Goal: Communication & Community: Answer question/provide support

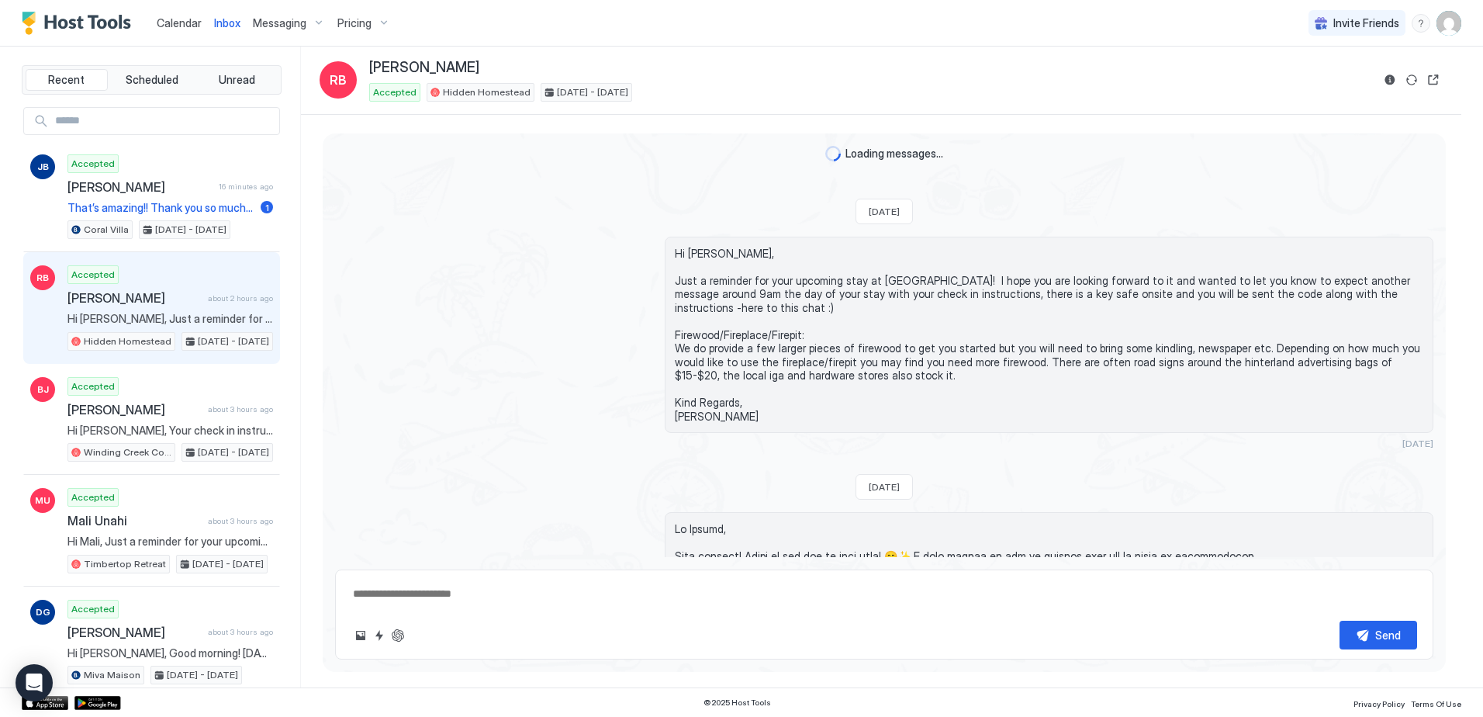
scroll to position [630, 0]
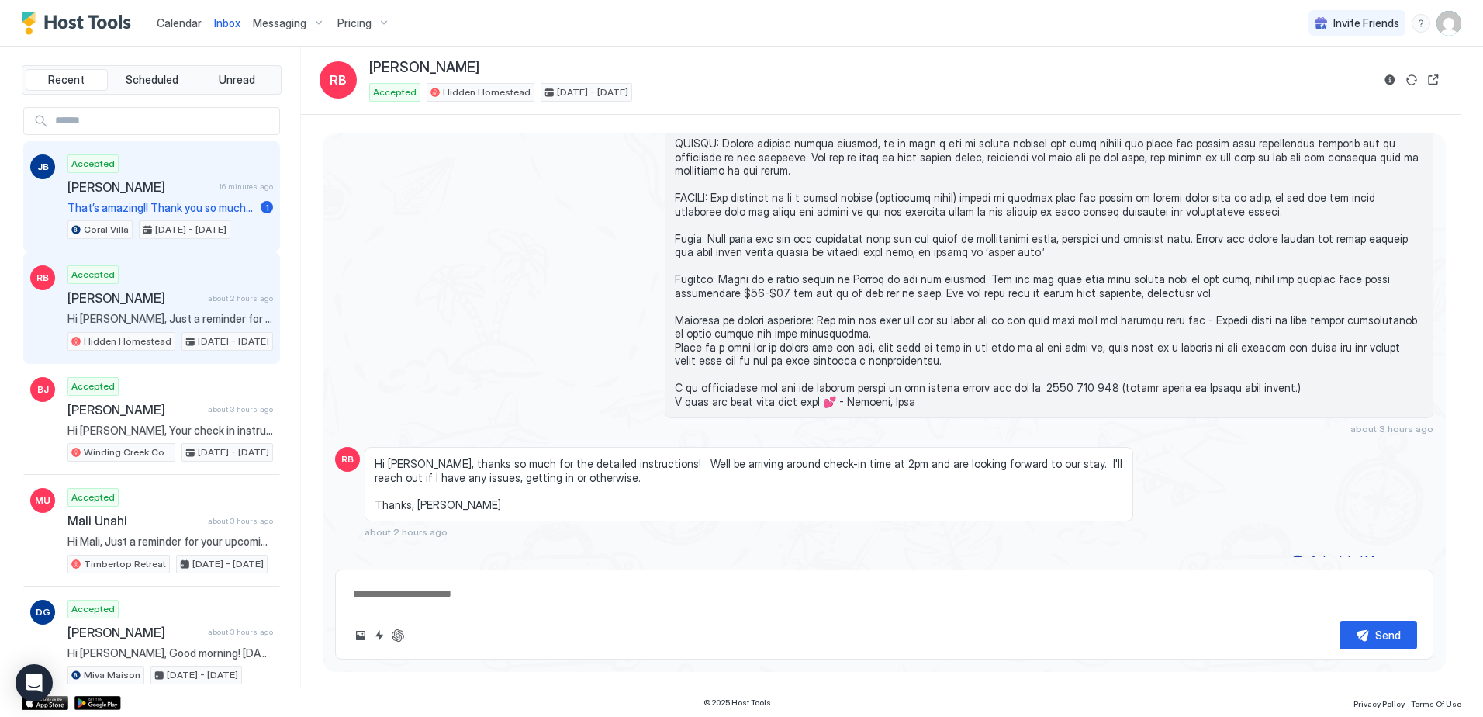
click at [154, 193] on span "[PERSON_NAME]" at bounding box center [139, 187] width 145 height 16
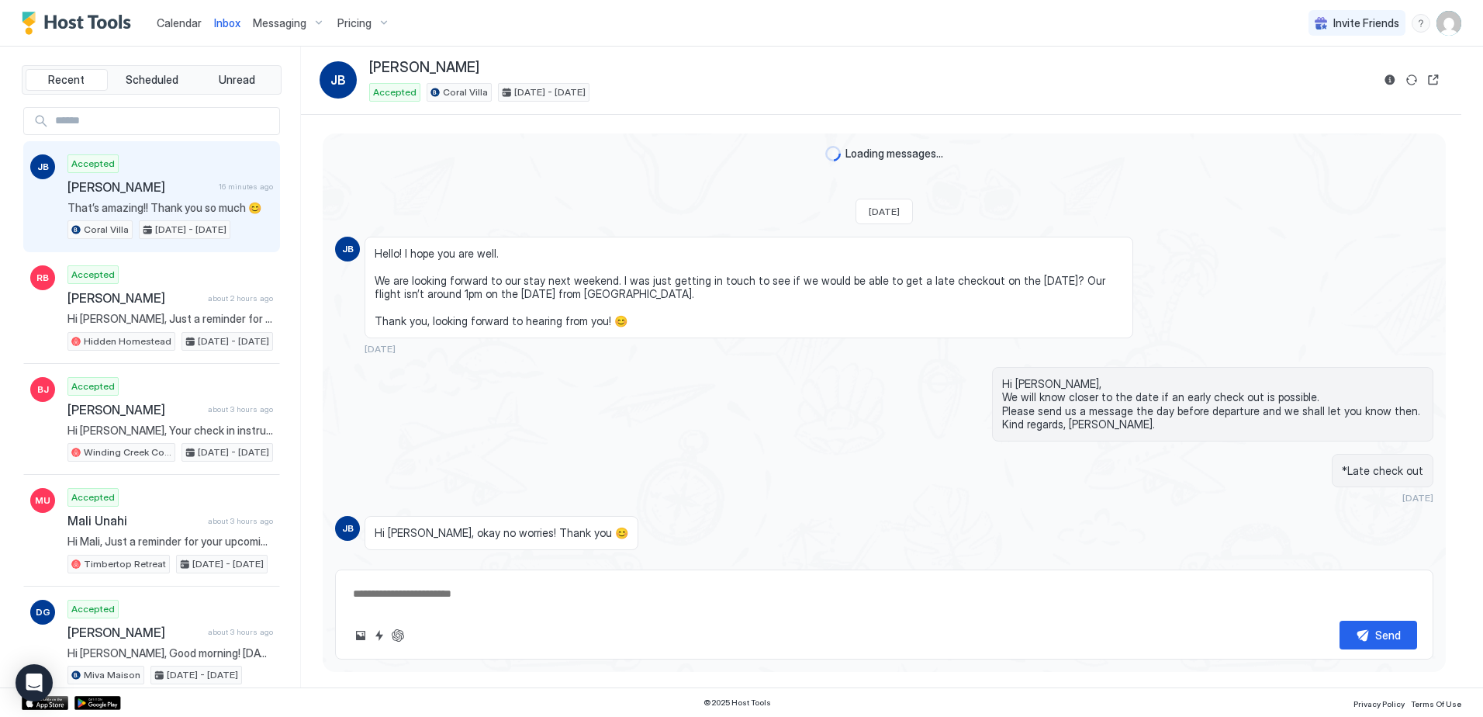
scroll to position [1308, 0]
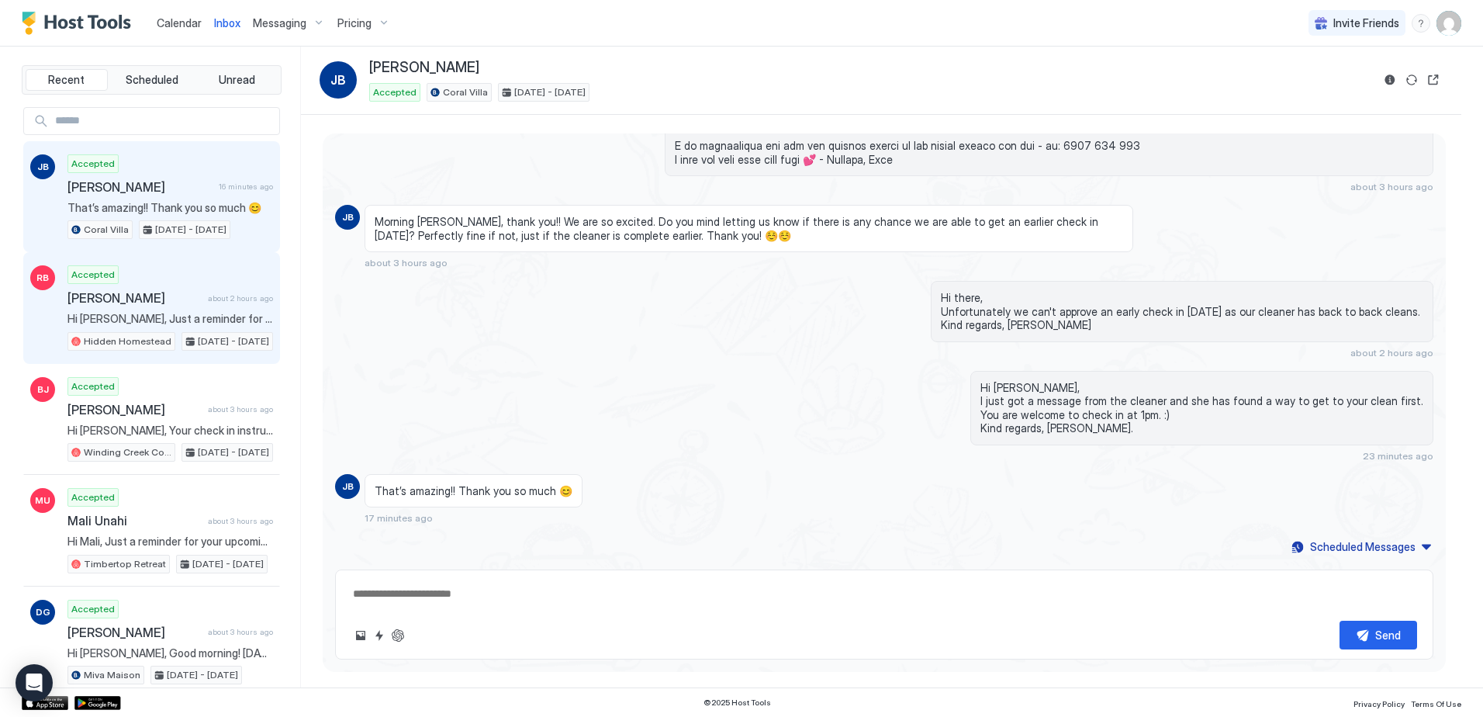
click at [136, 289] on div "Accepted [PERSON_NAME] about 2 hours ago Hi [PERSON_NAME], Just a reminder for …" at bounding box center [170, 307] width 206 height 85
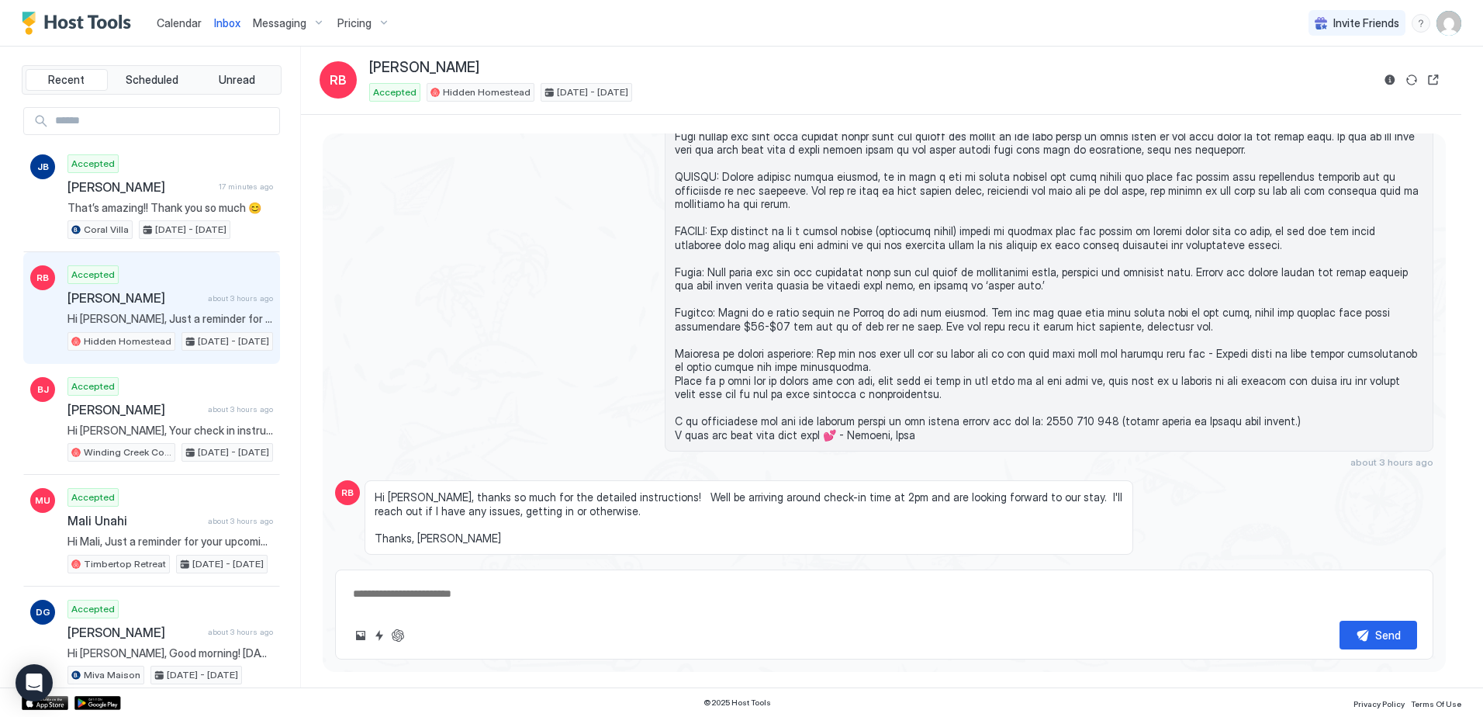
scroll to position [630, 0]
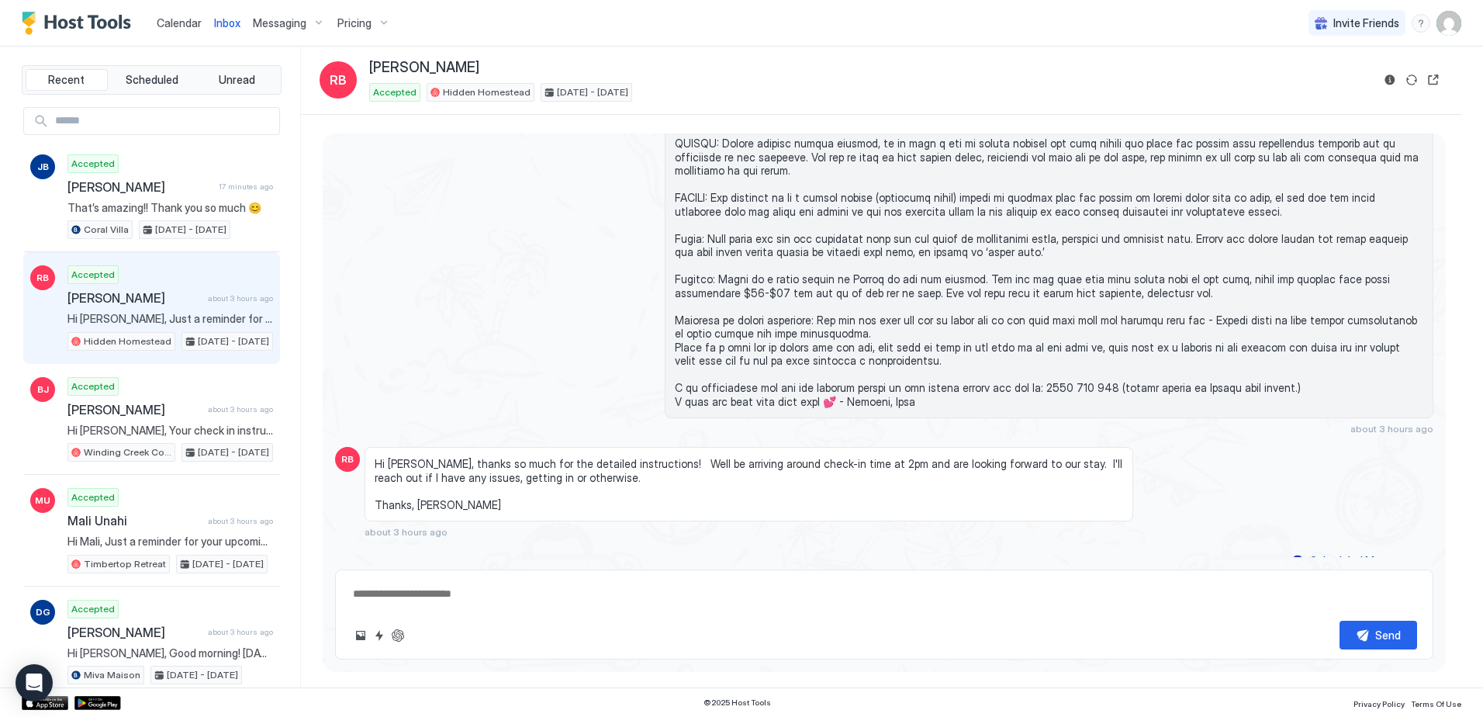
click at [420, 593] on textarea at bounding box center [884, 593] width 1066 height 29
type textarea "*"
